Goal: Task Accomplishment & Management: Manage account settings

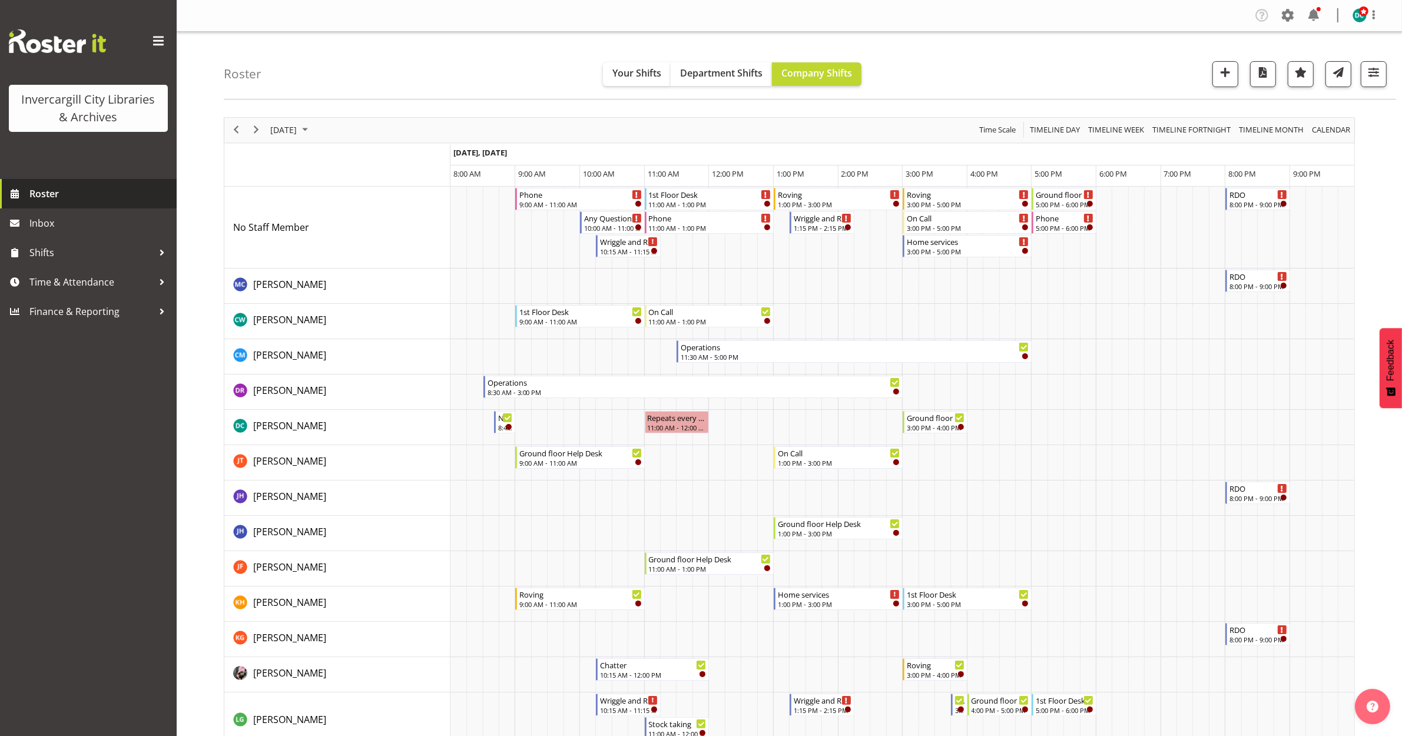
click at [46, 195] on span "Roster" at bounding box center [99, 194] width 141 height 18
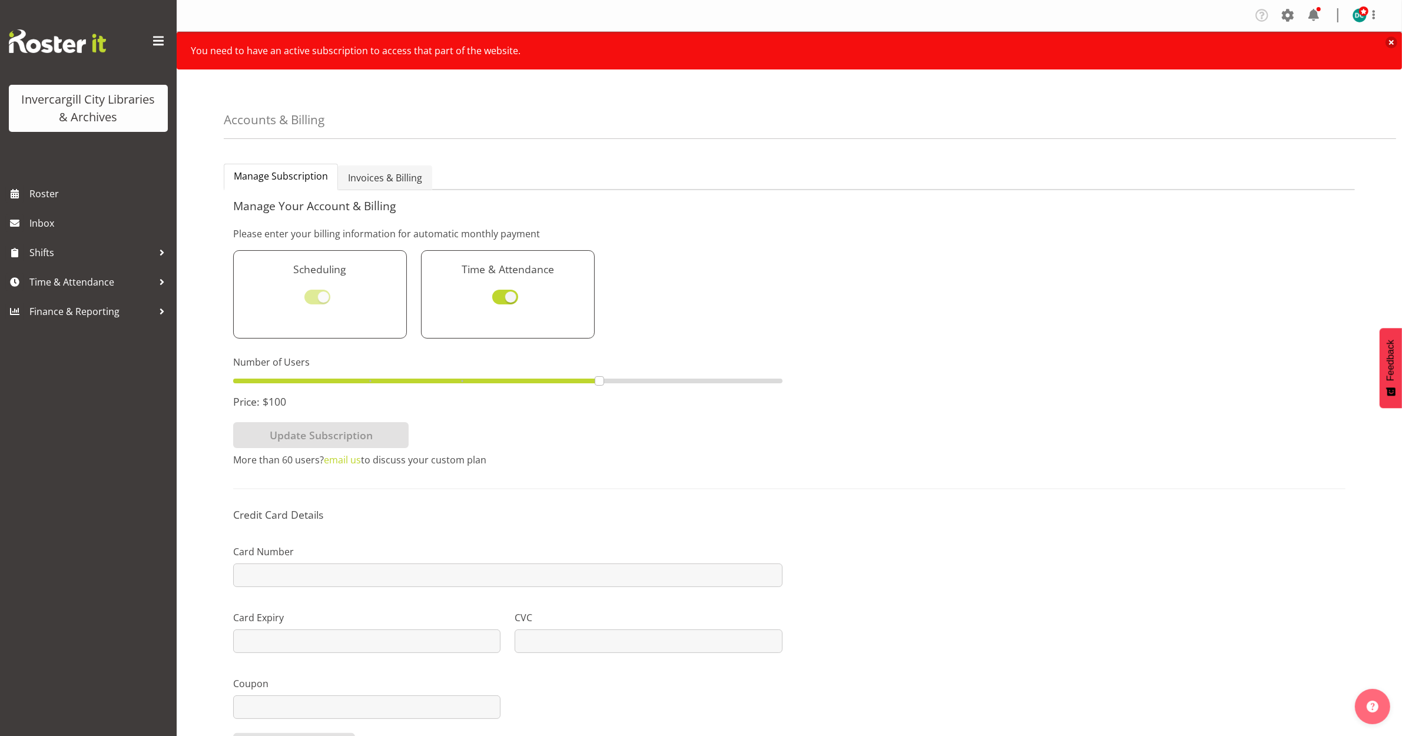
click at [381, 172] on span "Invoices & Billing" at bounding box center [385, 178] width 74 height 14
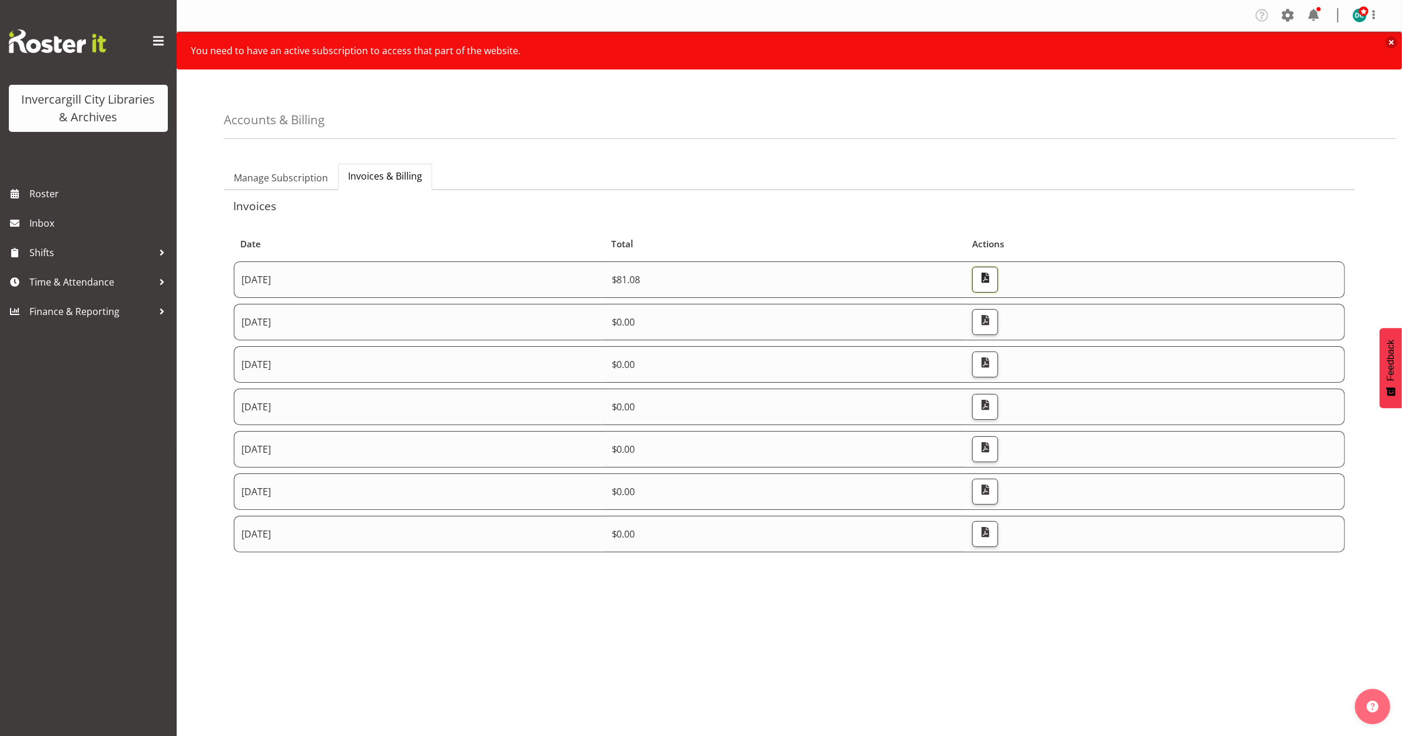
click at [992, 283] on span "button" at bounding box center [984, 277] width 15 height 15
click at [992, 323] on span "button" at bounding box center [984, 320] width 15 height 15
click at [992, 368] on span "button" at bounding box center [984, 362] width 15 height 15
click at [992, 361] on span "button" at bounding box center [984, 362] width 15 height 15
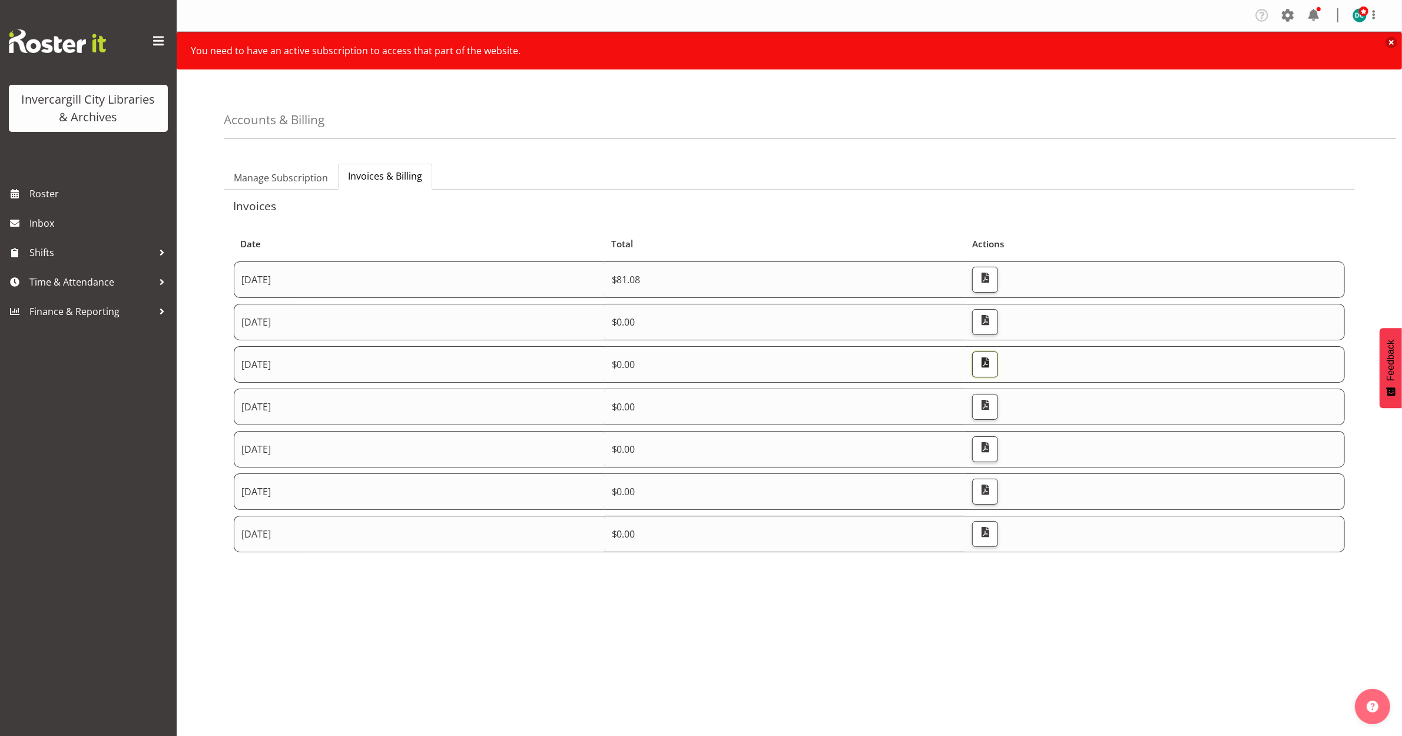
click at [992, 366] on span "button" at bounding box center [984, 362] width 15 height 15
click at [992, 364] on span "button" at bounding box center [984, 362] width 15 height 15
click at [1390, 44] on button "Close notification" at bounding box center [1391, 42] width 12 height 12
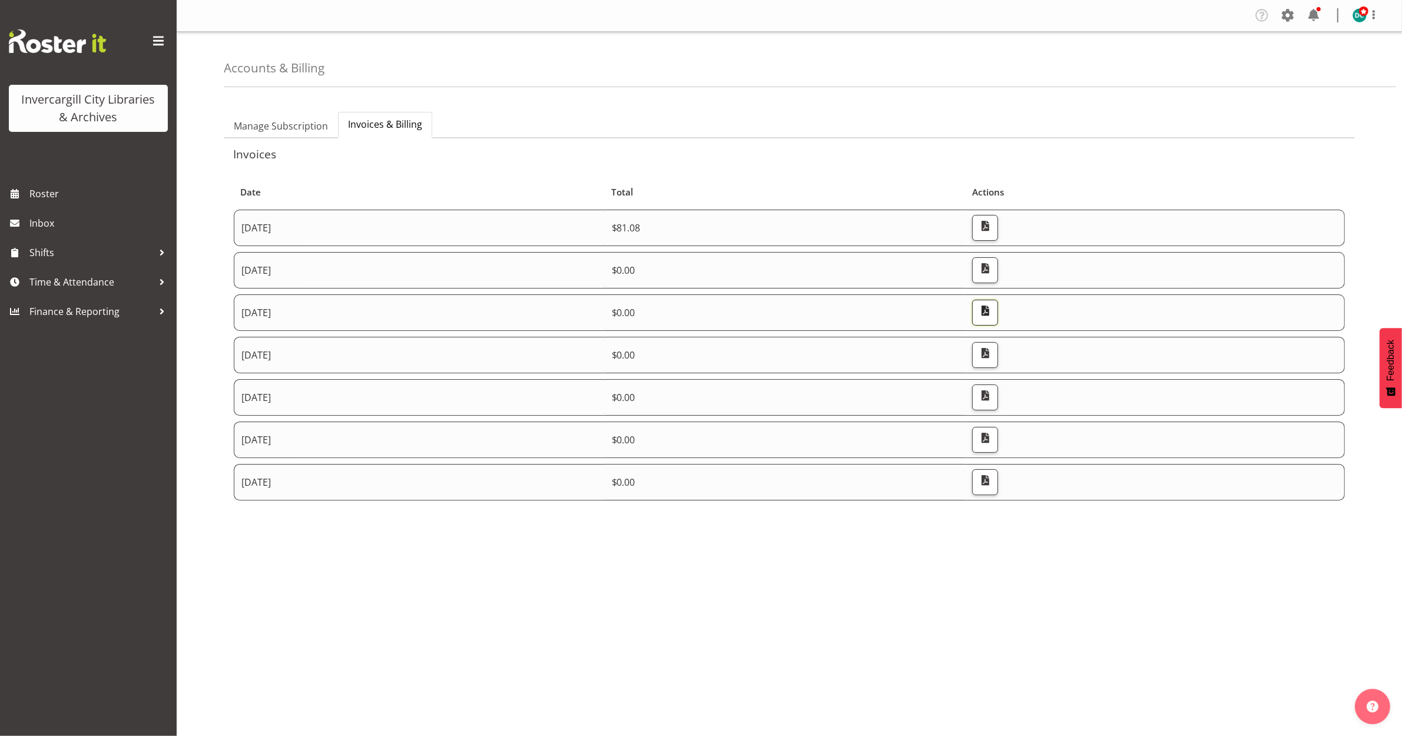
click at [992, 318] on span "button" at bounding box center [984, 310] width 15 height 15
click at [291, 314] on td "[DATE]" at bounding box center [419, 312] width 371 height 36
click at [992, 307] on span "button" at bounding box center [984, 310] width 15 height 15
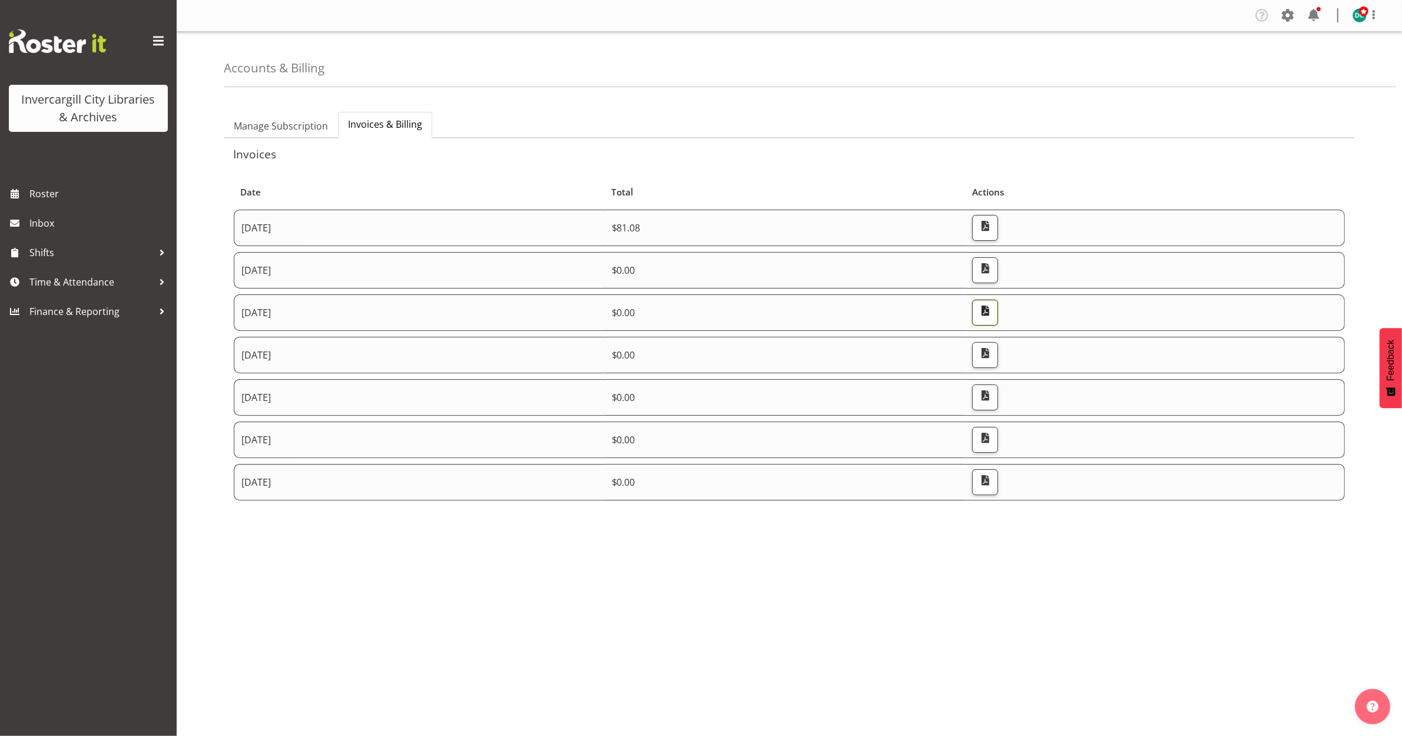
click at [992, 307] on span "button" at bounding box center [984, 310] width 15 height 15
drag, startPoint x: 819, startPoint y: 682, endPoint x: 799, endPoint y: 642, distance: 44.2
click at [811, 675] on div "Company Settings Roles & Skills Tasks Jobs Employees Locations & Departments Ac…" at bounding box center [789, 368] width 1225 height 736
click at [45, 192] on span "Roster" at bounding box center [99, 194] width 141 height 18
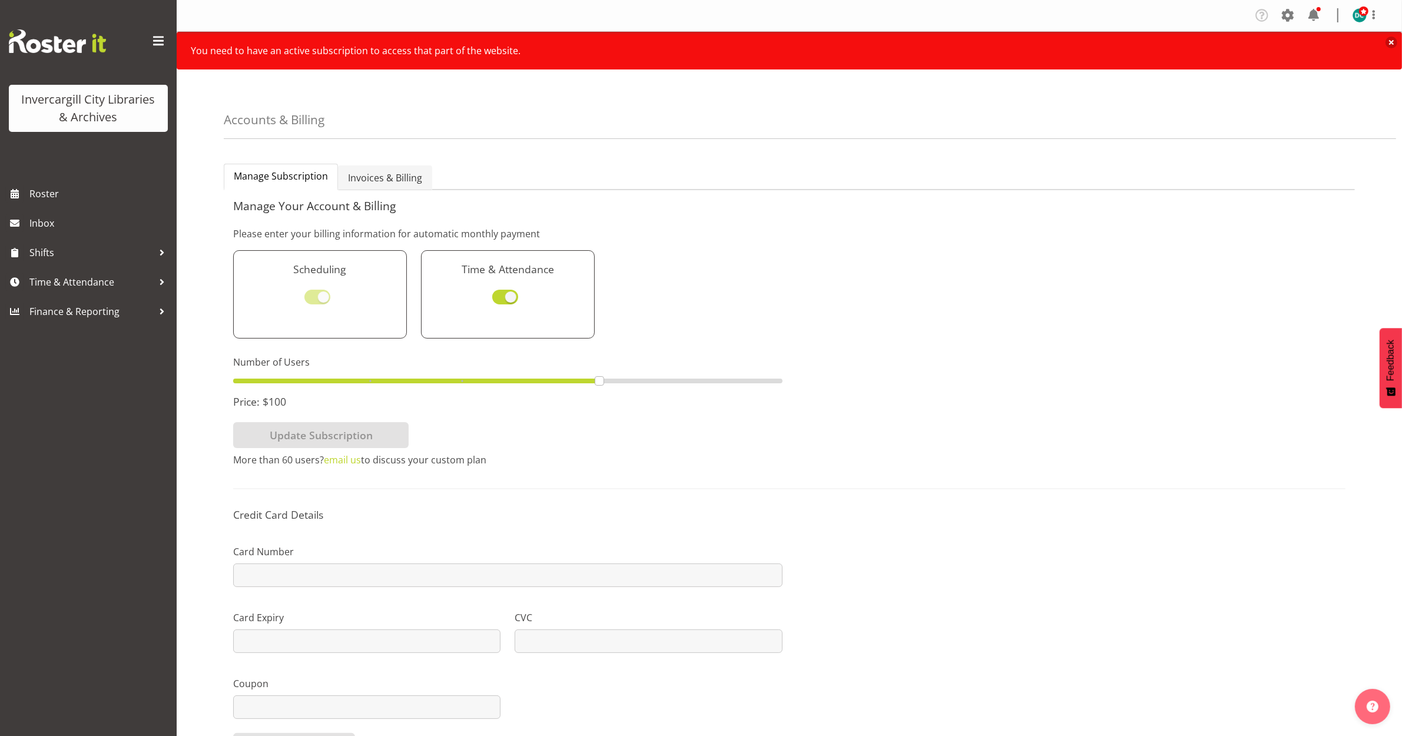
click at [357, 174] on span "Invoices & Billing" at bounding box center [385, 178] width 74 height 14
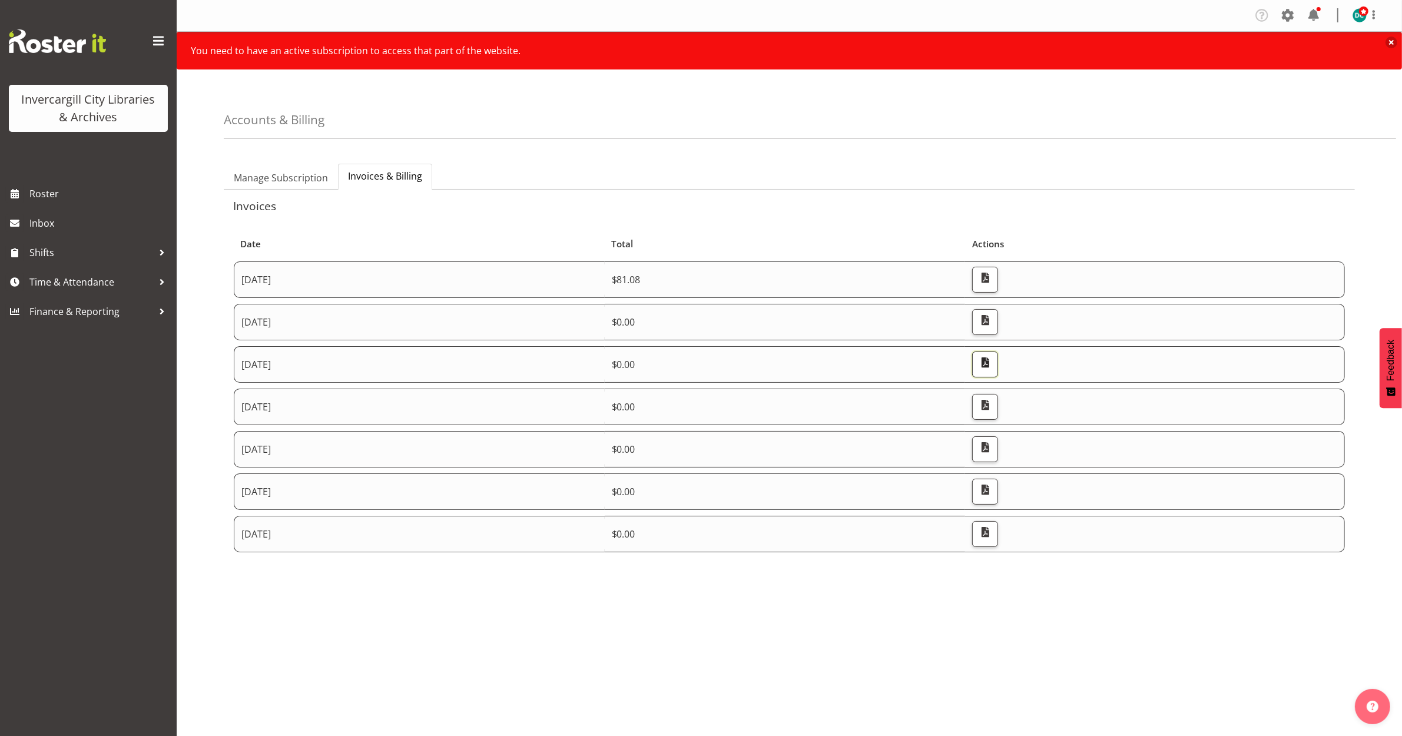
click at [992, 368] on span "button" at bounding box center [984, 362] width 15 height 15
click at [992, 363] on span "button" at bounding box center [984, 362] width 15 height 15
click at [992, 533] on span "button" at bounding box center [984, 531] width 15 height 15
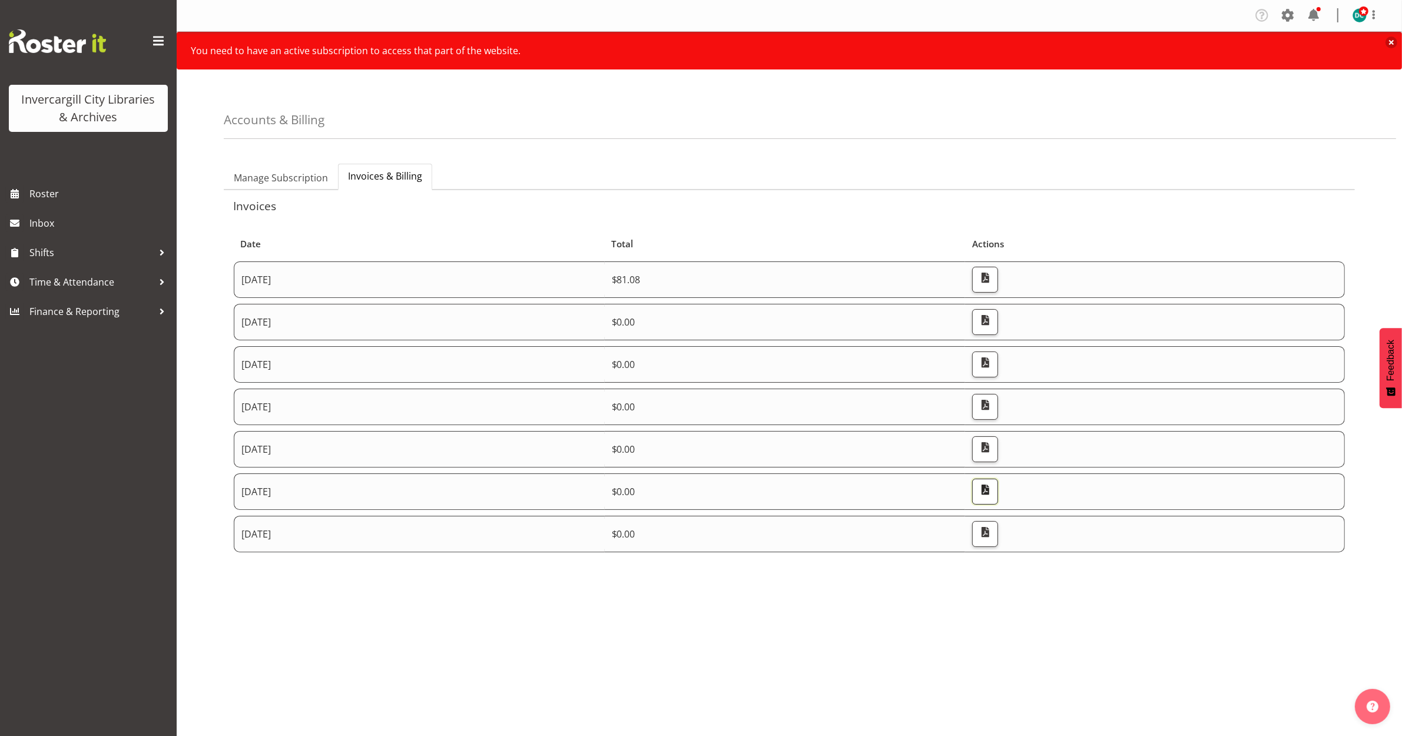
click at [992, 493] on span "button" at bounding box center [984, 489] width 15 height 15
click at [992, 495] on span "button" at bounding box center [984, 489] width 15 height 15
click at [992, 445] on span "button" at bounding box center [984, 447] width 15 height 15
click at [992, 446] on span "button" at bounding box center [984, 447] width 15 height 15
drag, startPoint x: 1231, startPoint y: 1, endPoint x: 981, endPoint y: 115, distance: 275.8
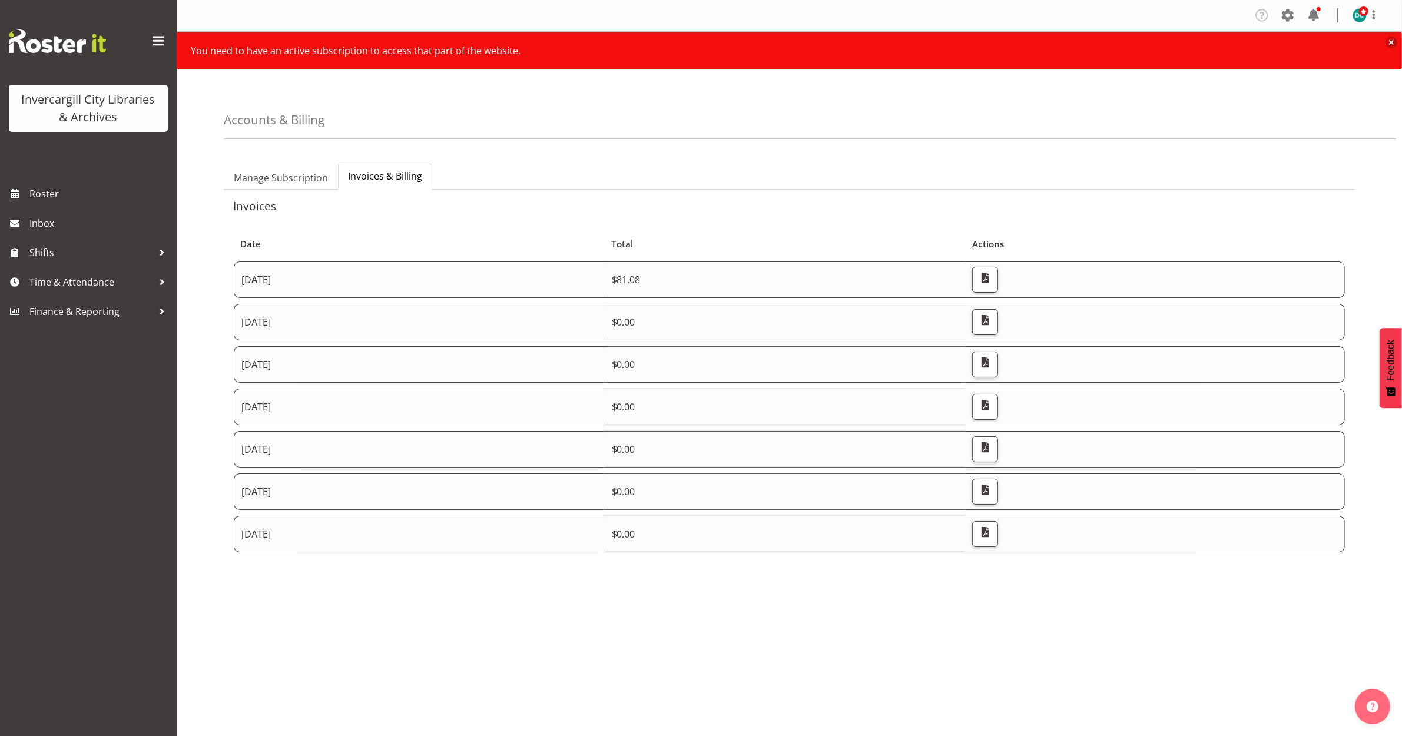
click at [981, 115] on div "Accounts & Billing" at bounding box center [810, 111] width 1172 height 55
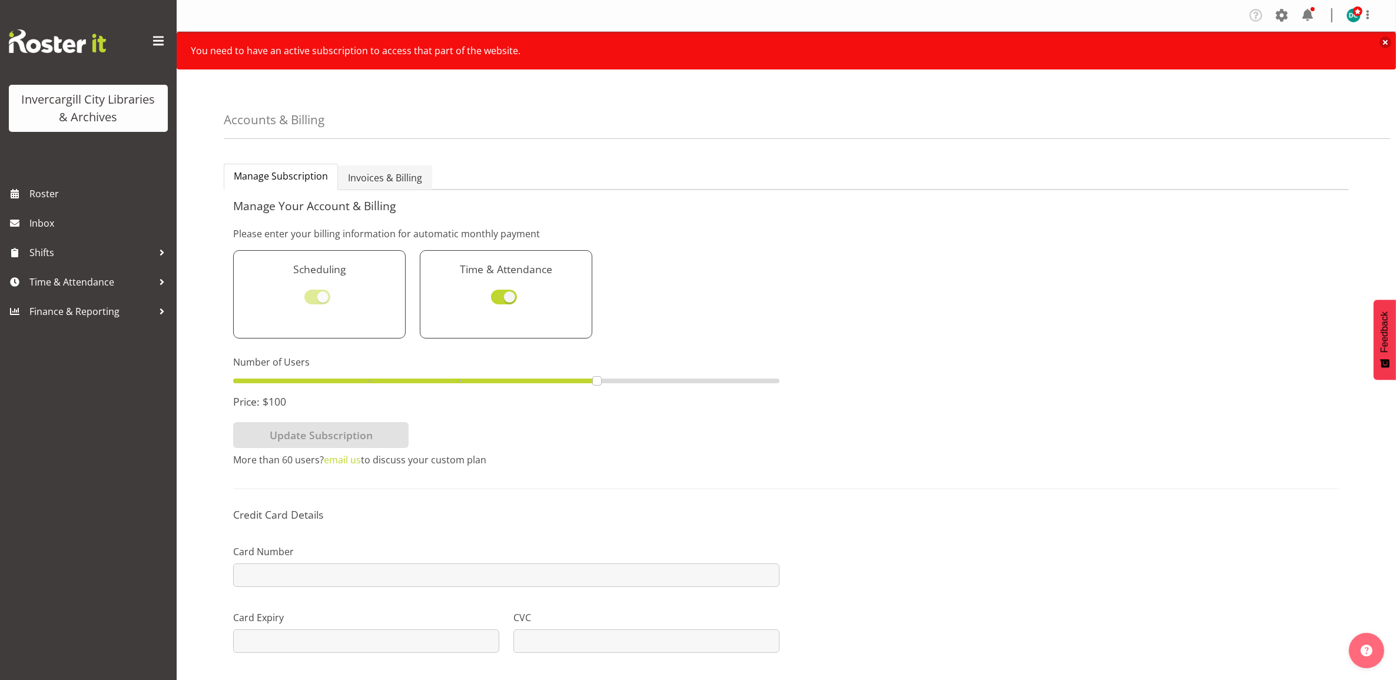
click at [364, 187] on link "Invoices & Billing" at bounding box center [385, 177] width 94 height 25
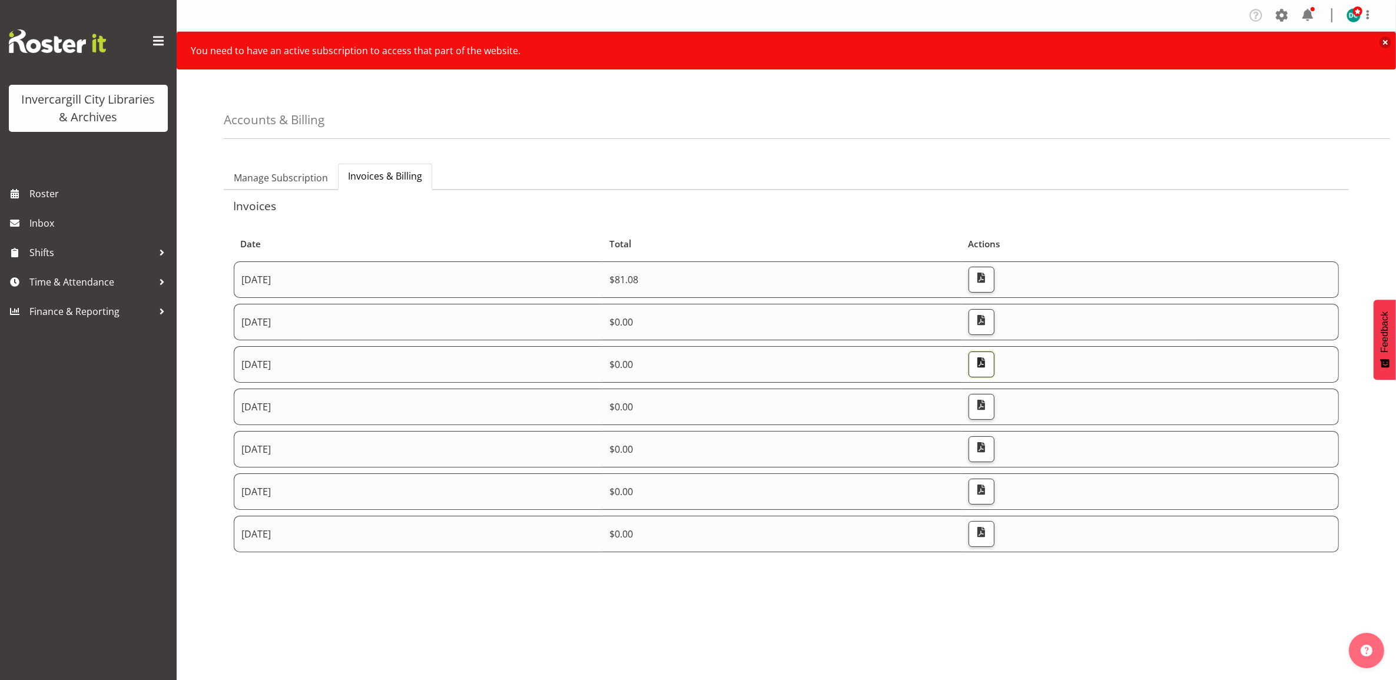
click at [989, 367] on span "button" at bounding box center [981, 362] width 15 height 15
click at [989, 366] on span "button" at bounding box center [981, 362] width 15 height 15
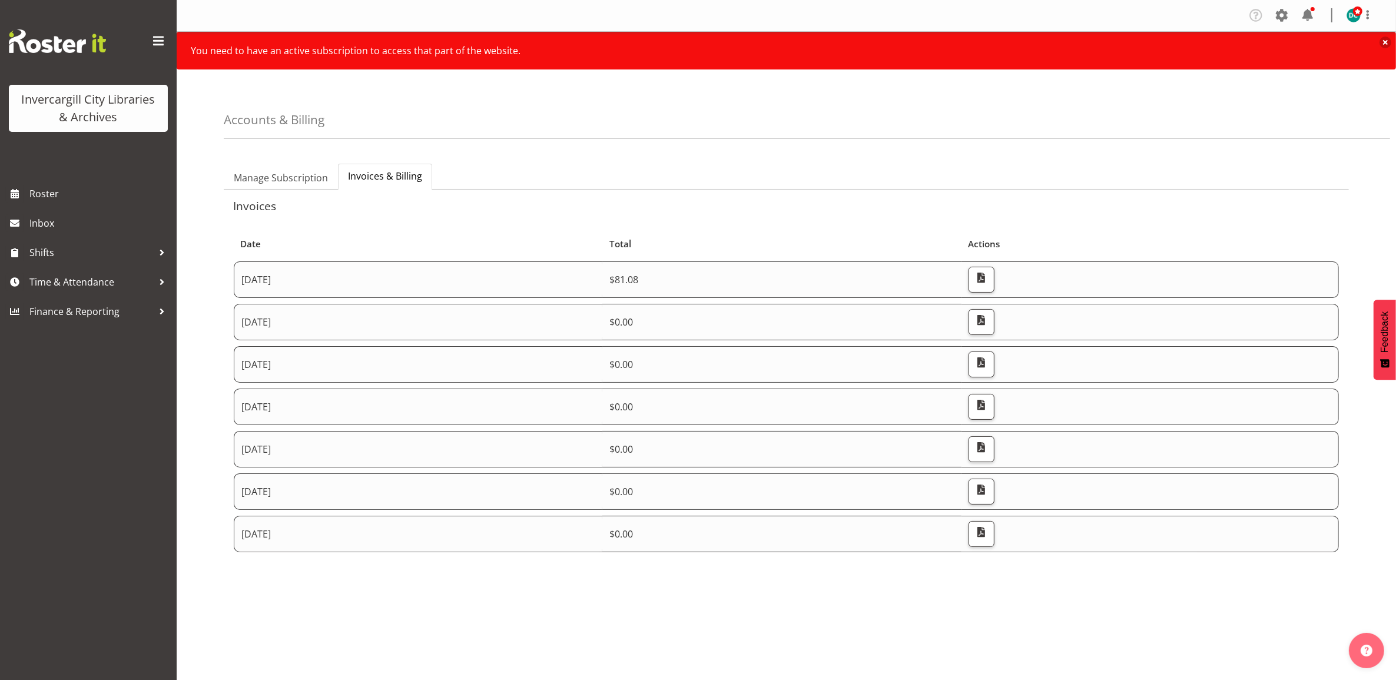
click at [742, 172] on ul "Manage Subscription Invoices & Billing" at bounding box center [786, 177] width 1125 height 26
click at [1078, 630] on div "Company Settings Roles & Skills Tasks Jobs Employees Locations & Departments Ac…" at bounding box center [786, 340] width 1219 height 680
click at [989, 533] on span "button" at bounding box center [981, 531] width 15 height 15
click at [989, 484] on span "button" at bounding box center [981, 489] width 15 height 15
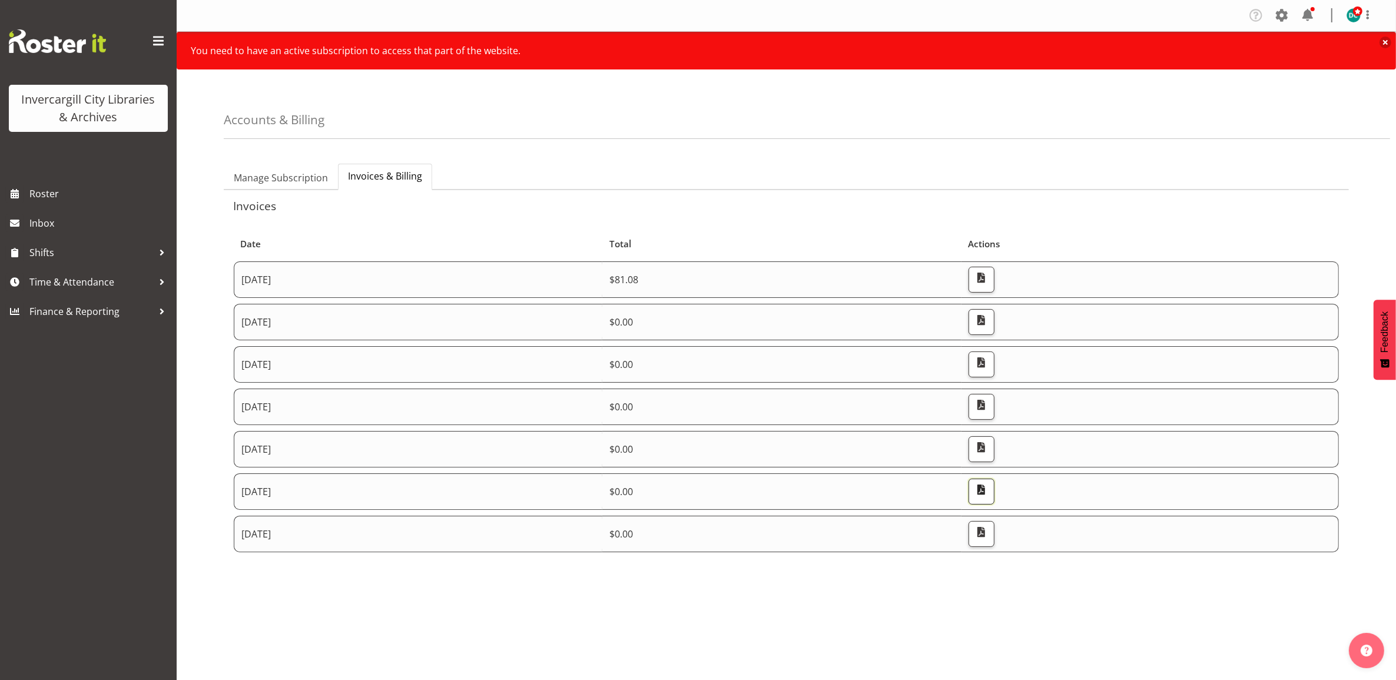
click at [989, 484] on span "button" at bounding box center [981, 489] width 15 height 15
click at [989, 451] on span "button" at bounding box center [981, 447] width 15 height 15
click at [989, 448] on span "button" at bounding box center [981, 447] width 15 height 15
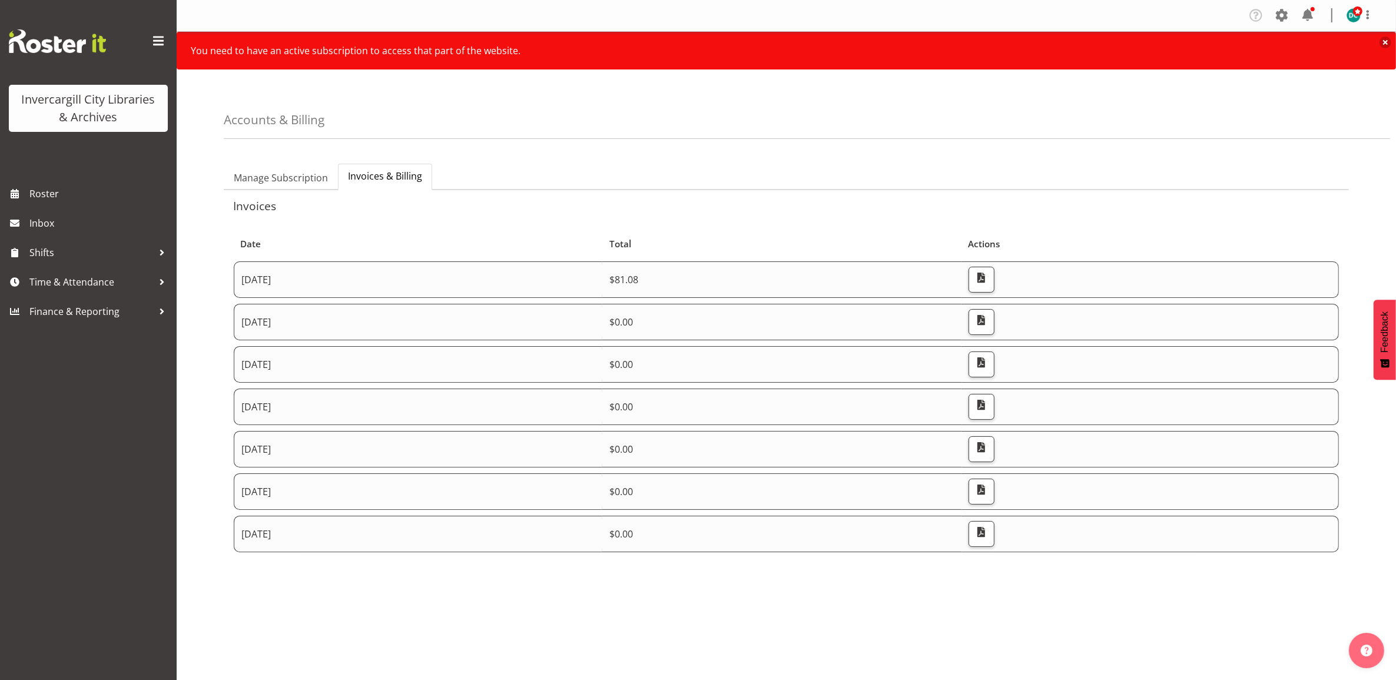
drag, startPoint x: 701, startPoint y: 112, endPoint x: 822, endPoint y: 71, distance: 128.1
click at [701, 112] on div "Accounts & Billing" at bounding box center [807, 111] width 1166 height 55
click at [288, 180] on span "Manage Subscription" at bounding box center [281, 178] width 94 height 14
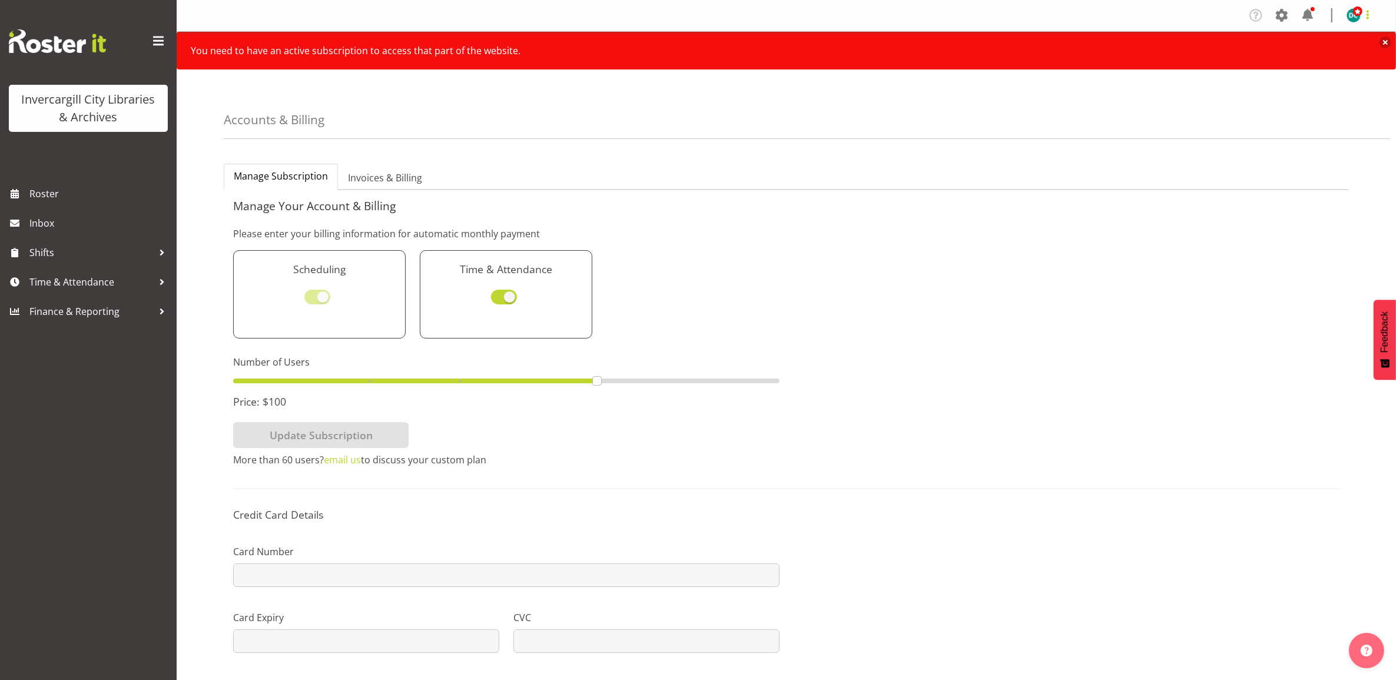
click at [1370, 10] on span at bounding box center [1367, 15] width 14 height 14
click at [1325, 36] on link "Profile" at bounding box center [1317, 40] width 113 height 21
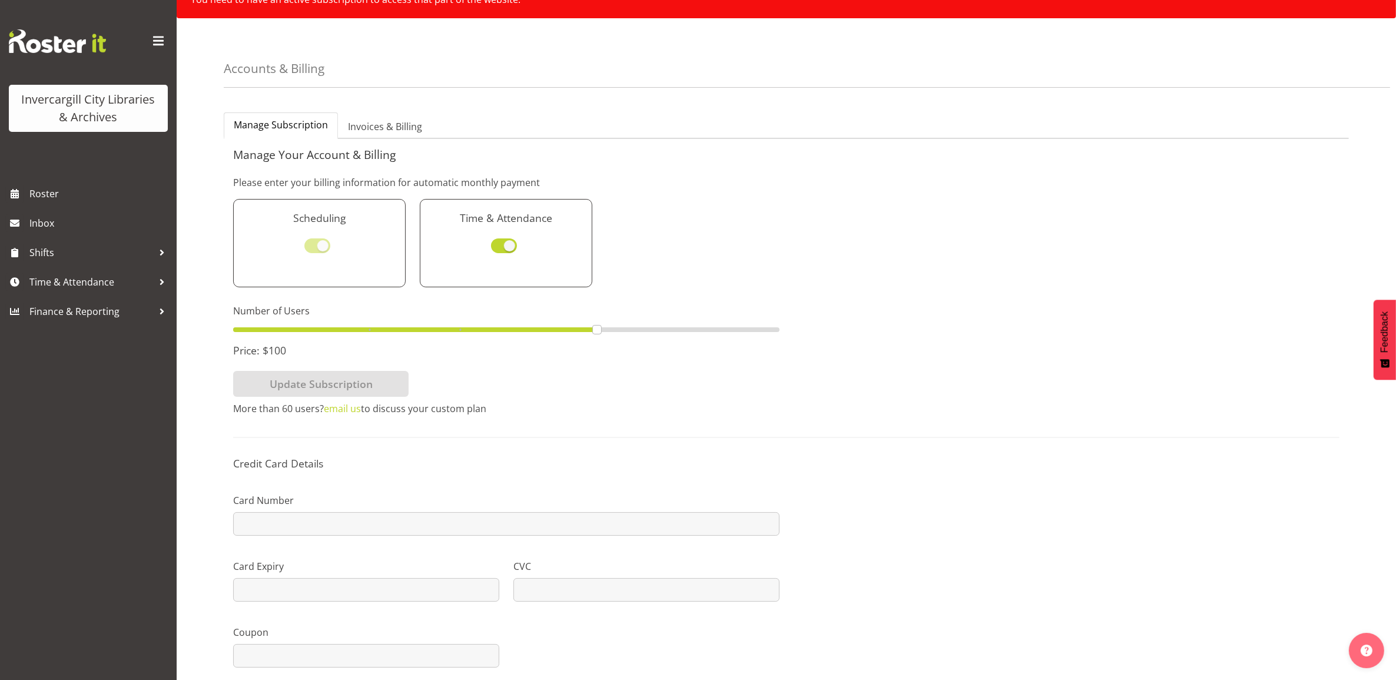
scroll to position [122, 0]
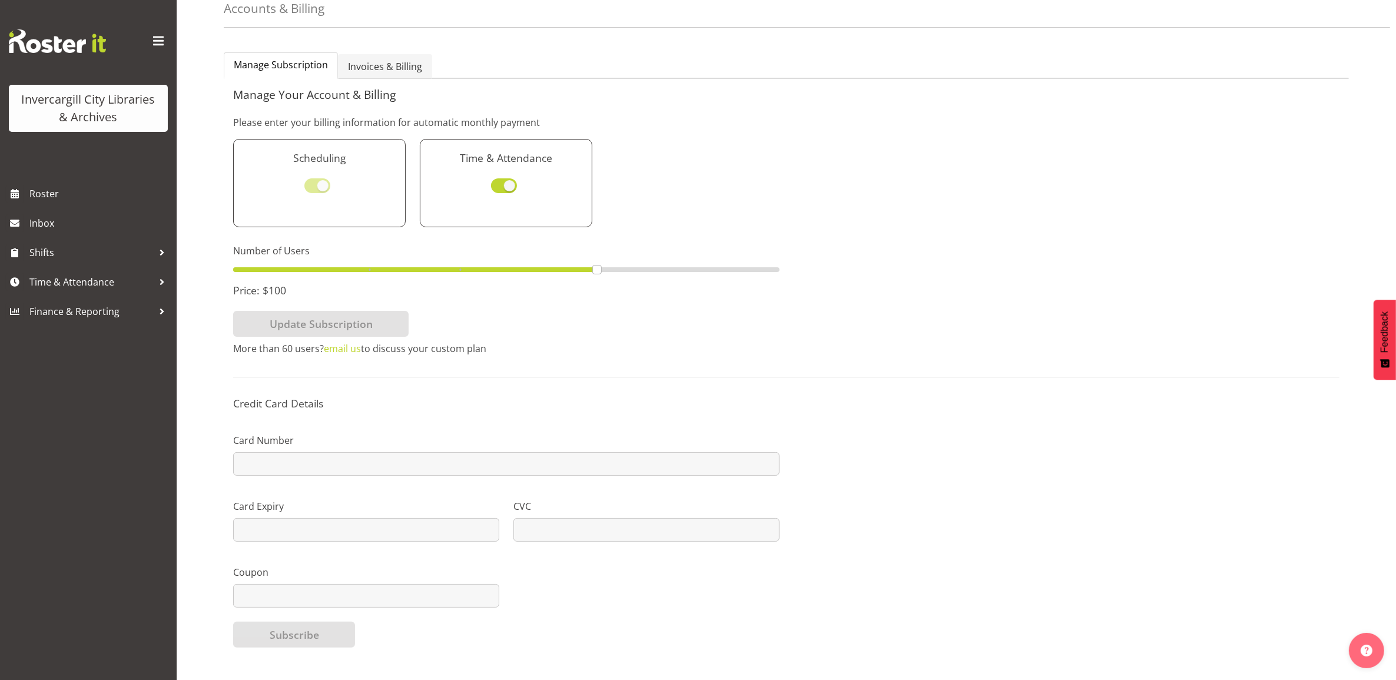
click at [413, 59] on span "Invoices & Billing" at bounding box center [385, 66] width 74 height 14
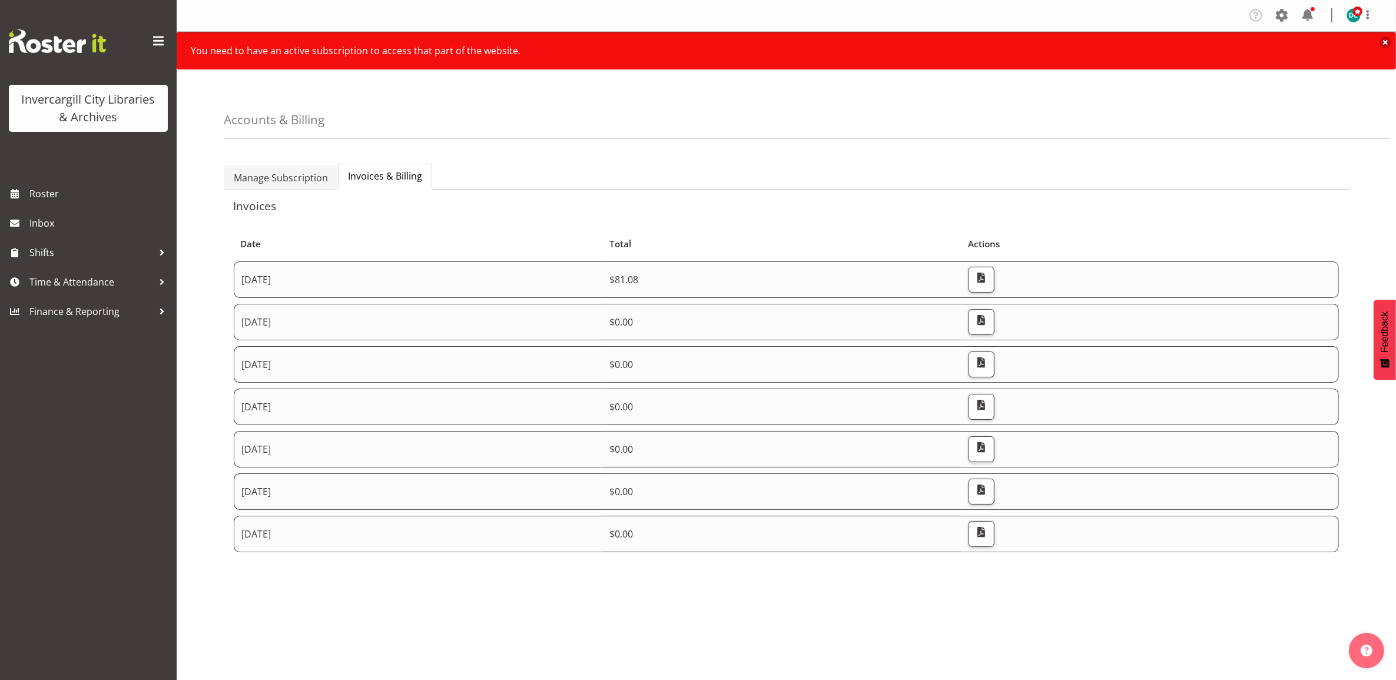
click at [298, 175] on span "Manage Subscription" at bounding box center [281, 178] width 94 height 14
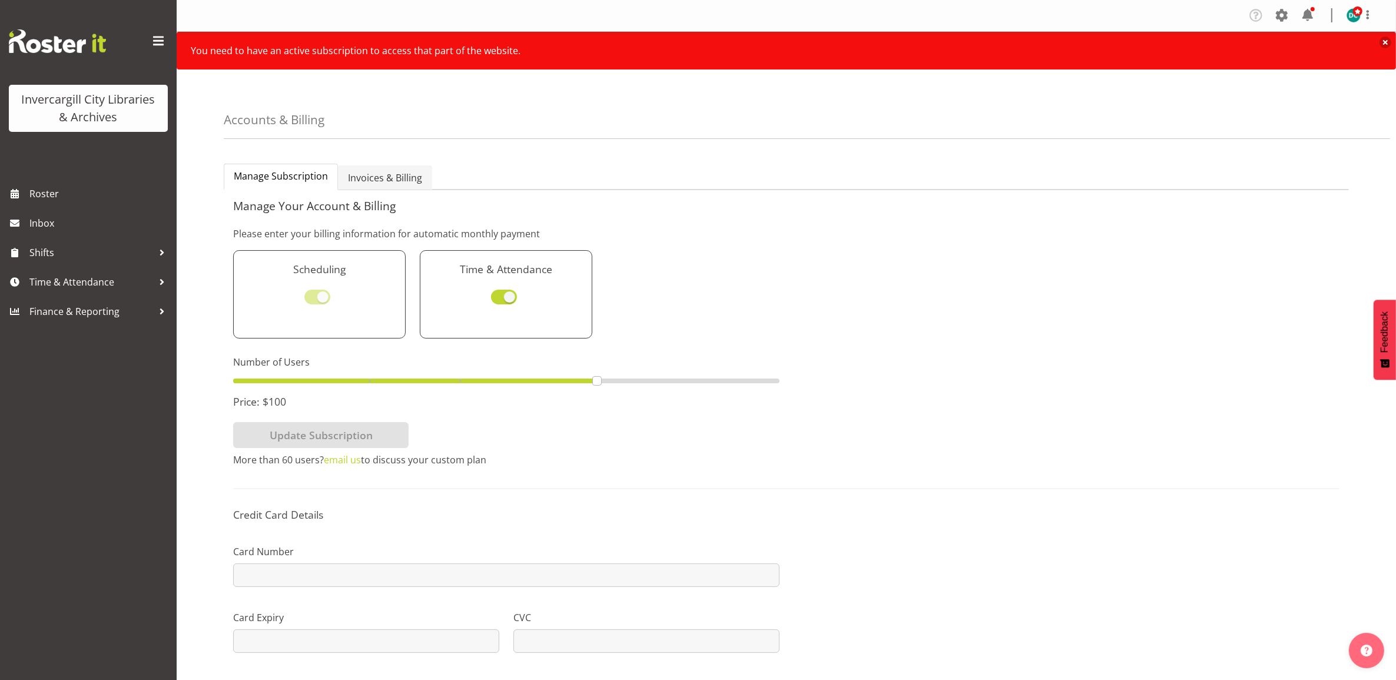
click at [354, 177] on span "Invoices & Billing" at bounding box center [385, 178] width 74 height 14
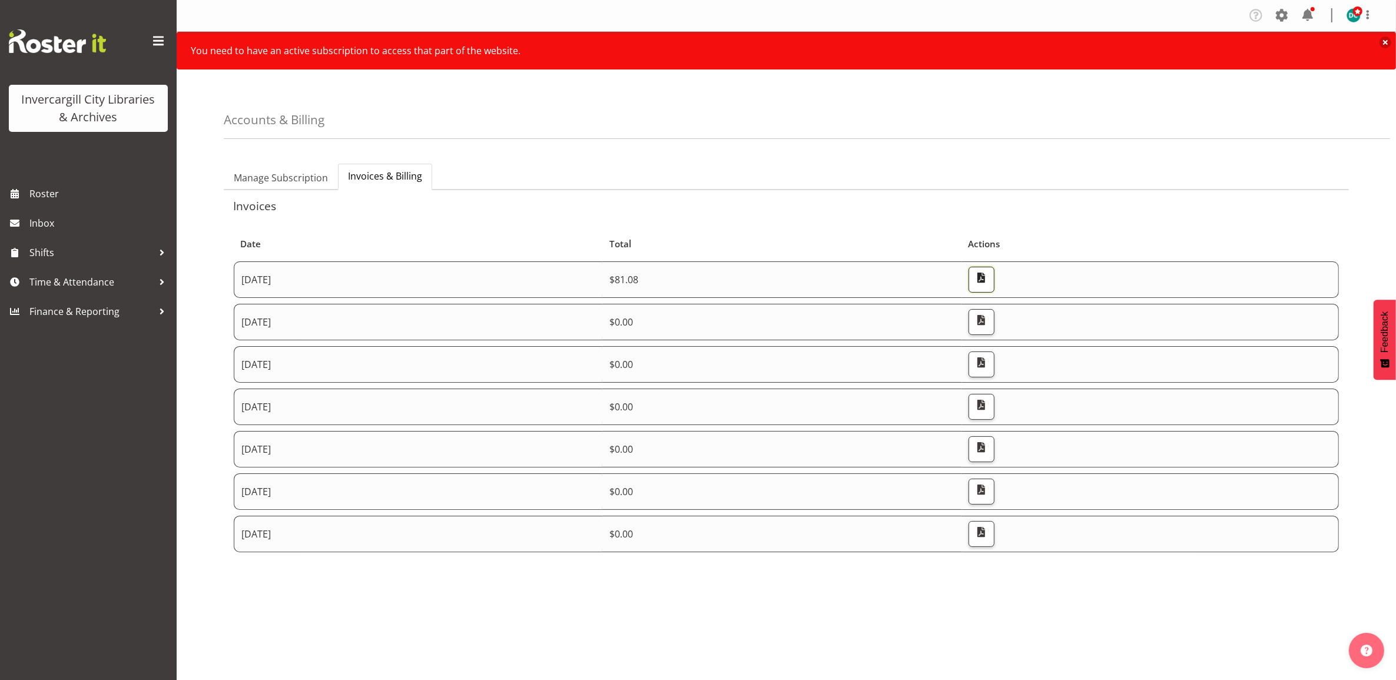
click at [989, 275] on span "button" at bounding box center [981, 277] width 15 height 15
click at [856, 117] on div "Accounts & Billing" at bounding box center [807, 111] width 1166 height 55
click at [989, 281] on span "button" at bounding box center [981, 277] width 15 height 15
click at [989, 283] on span "button" at bounding box center [981, 277] width 15 height 15
click at [309, 181] on span "Manage Subscription" at bounding box center [281, 178] width 94 height 14
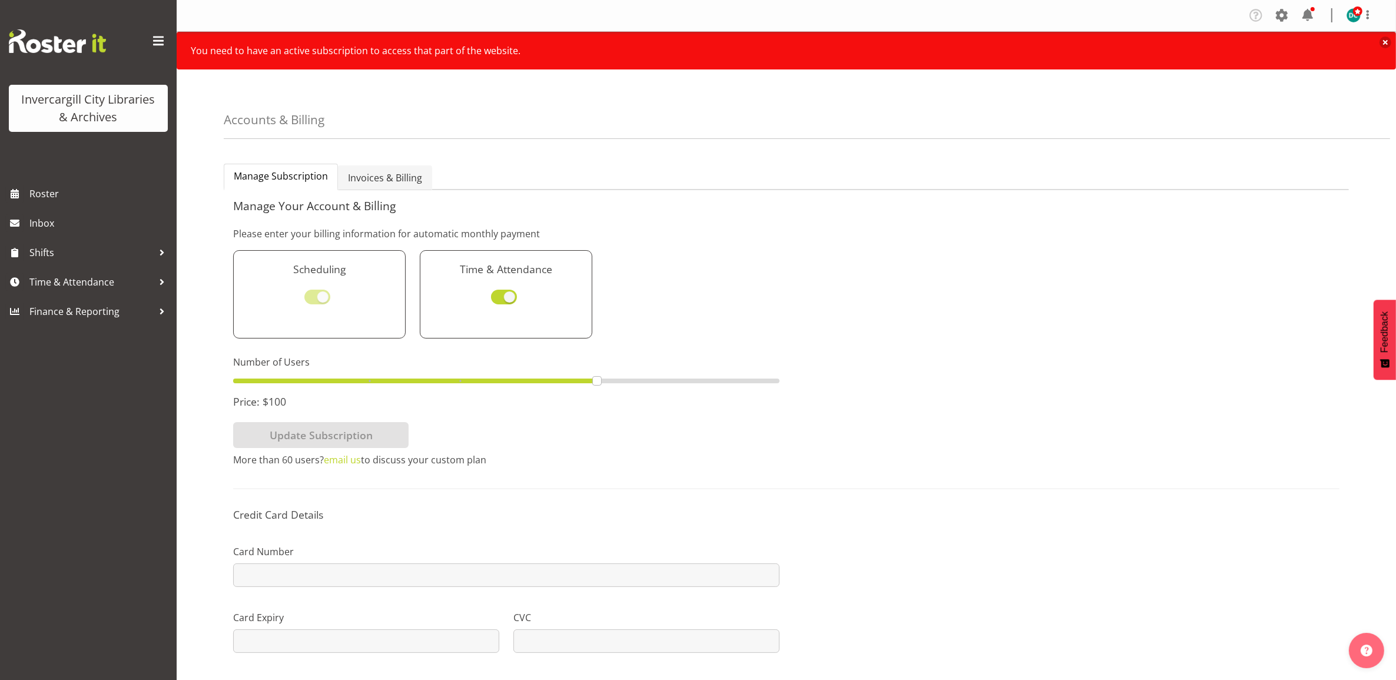
click at [374, 175] on span "Invoices & Billing" at bounding box center [385, 178] width 74 height 14
